Goal: Task Accomplishment & Management: Complete application form

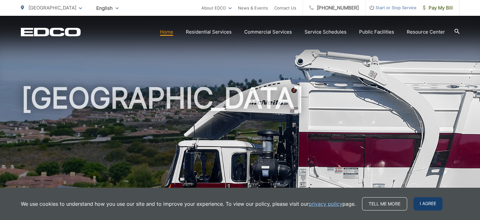
click at [428, 202] on span "I agree" at bounding box center [428, 203] width 29 height 13
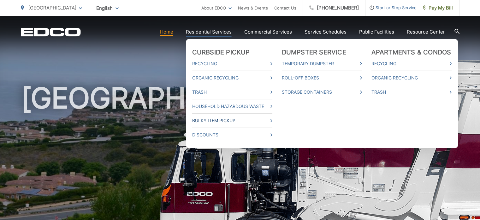
click at [215, 122] on link "Bulky Item Pickup" at bounding box center [232, 121] width 80 height 8
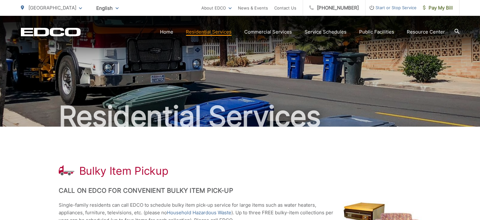
click at [220, 177] on div "Bulky Item Pickup" at bounding box center [240, 170] width 363 height 13
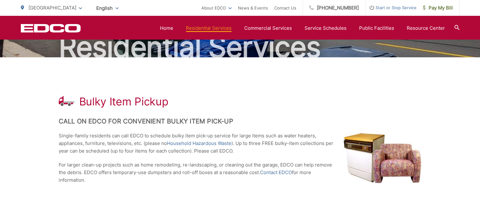
scroll to position [68, 0]
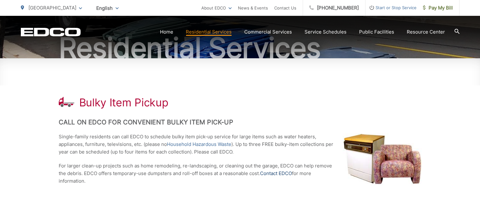
click at [279, 172] on link "Contact EDCO" at bounding box center [276, 173] width 32 height 8
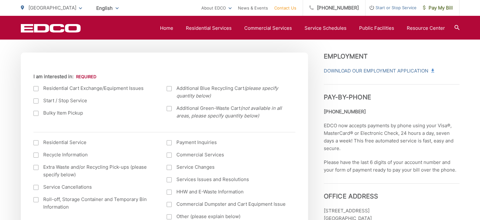
scroll to position [217, 0]
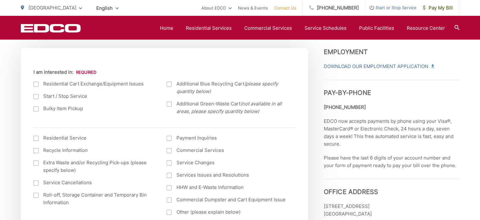
click at [66, 107] on label "Bulky Item Pickup" at bounding box center [93, 109] width 121 height 8
click at [0, 0] on input "Bulky Item Pickup" at bounding box center [0, 0] width 0 height 0
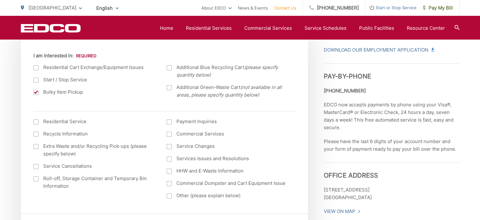
scroll to position [234, 0]
